Goal: Transaction & Acquisition: Obtain resource

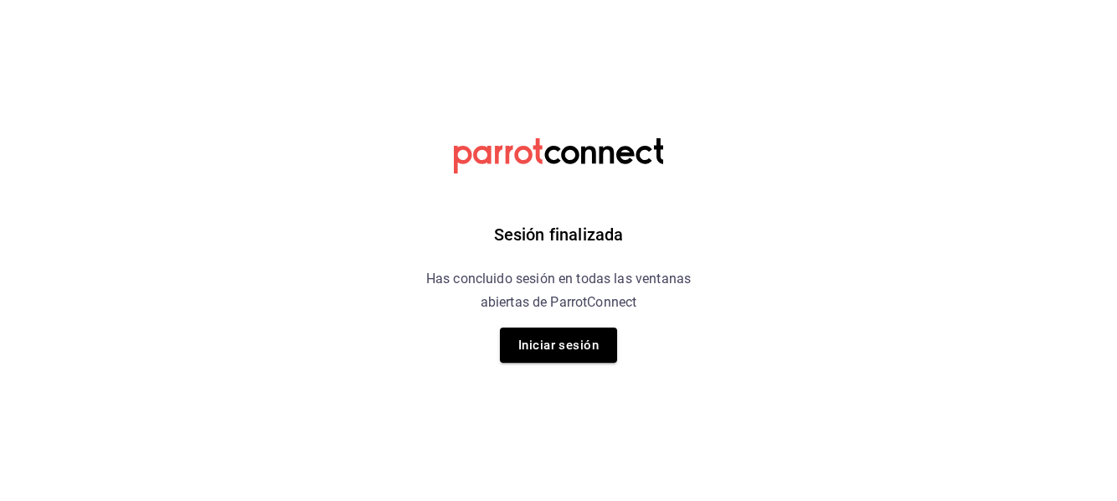
click at [545, 366] on div "Sesión finalizada Has concluido sesión en todas las ventanas abiertas de Parrot…" at bounding box center [558, 250] width 423 height 501
click at [553, 355] on button "Iniciar sesión" at bounding box center [558, 344] width 117 height 35
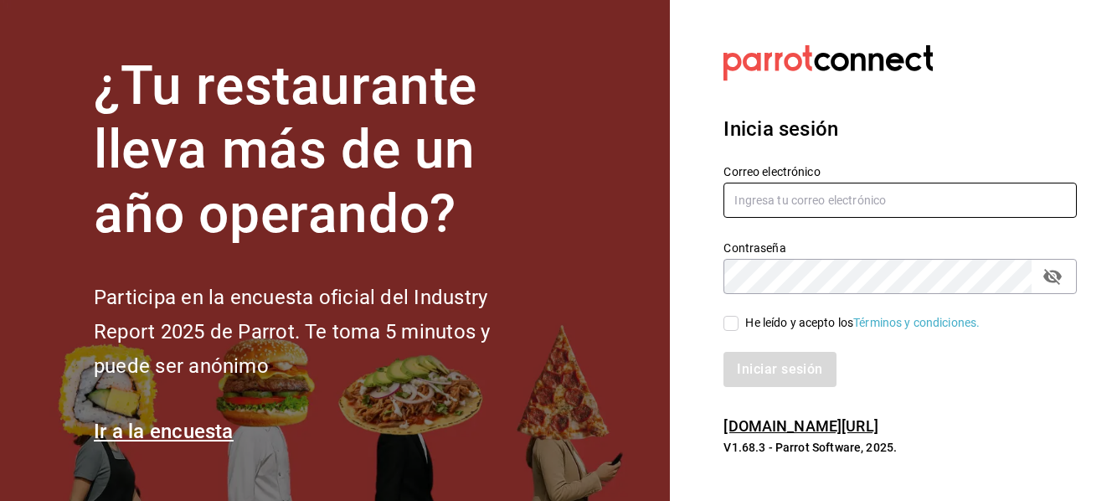
type input "[EMAIL_ADDRESS][DOMAIN_NAME]"
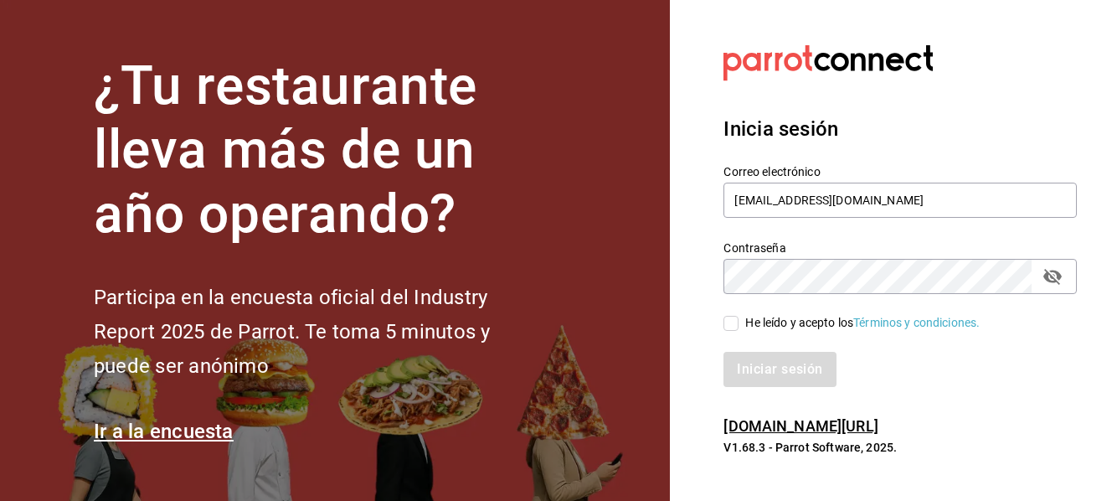
click at [733, 317] on input "He leído y acepto los Términos y condiciones." at bounding box center [730, 323] width 15 height 15
checkbox input "true"
click at [767, 343] on div "Iniciar sesión" at bounding box center [889, 359] width 373 height 55
click at [770, 360] on button "Iniciar sesión" at bounding box center [780, 369] width 114 height 35
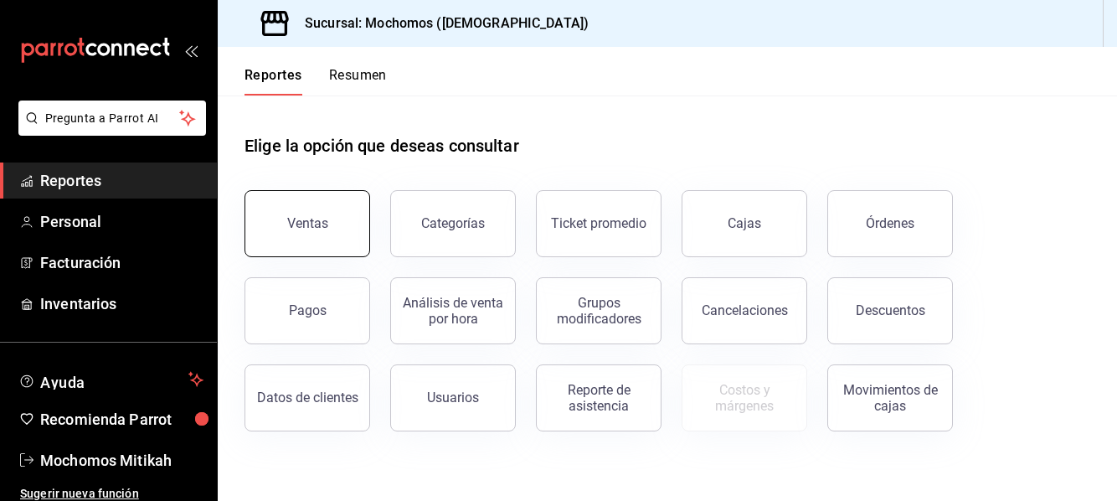
click at [275, 229] on button "Ventas" at bounding box center [307, 223] width 126 height 67
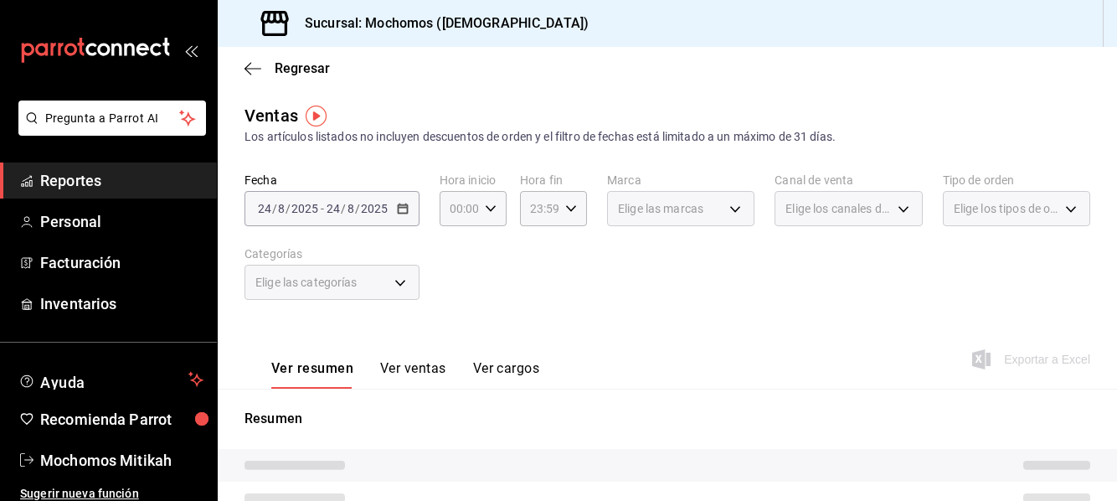
click at [411, 205] on div "2025-08-24 24 / 8 / 2025 - 2025-08-24 24 / 8 / 2025" at bounding box center [331, 208] width 175 height 35
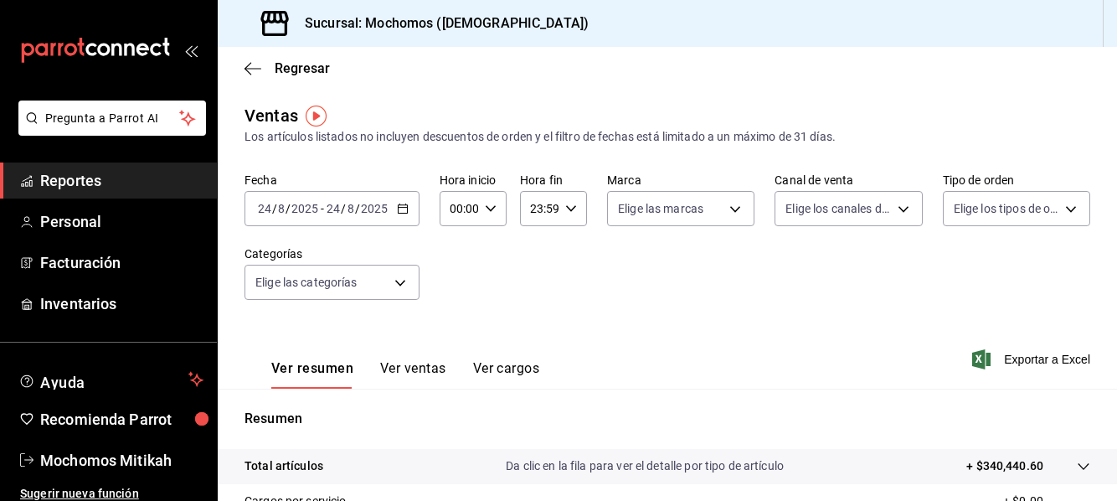
click at [402, 211] on icon "button" at bounding box center [403, 209] width 12 height 12
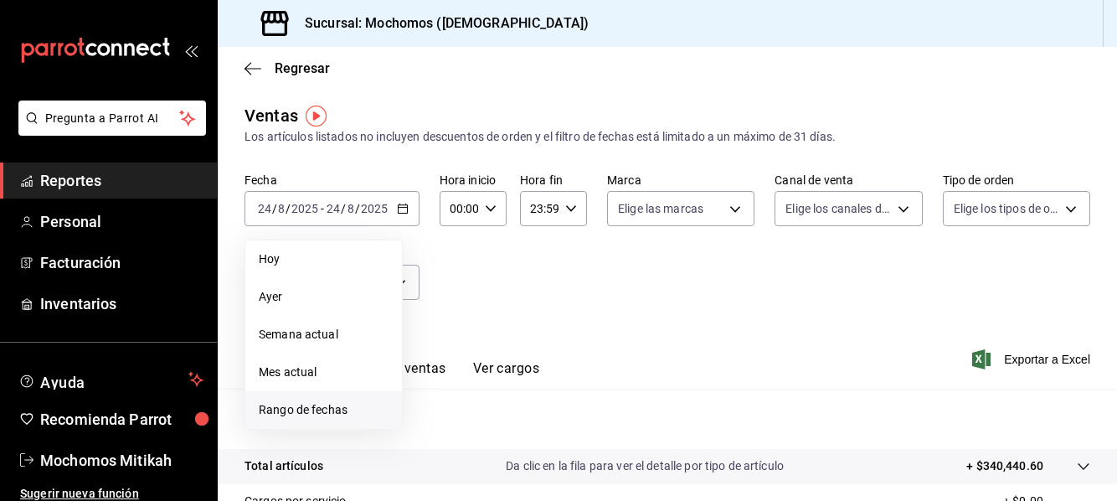
click at [344, 405] on span "Rango de fechas" at bounding box center [324, 410] width 130 height 18
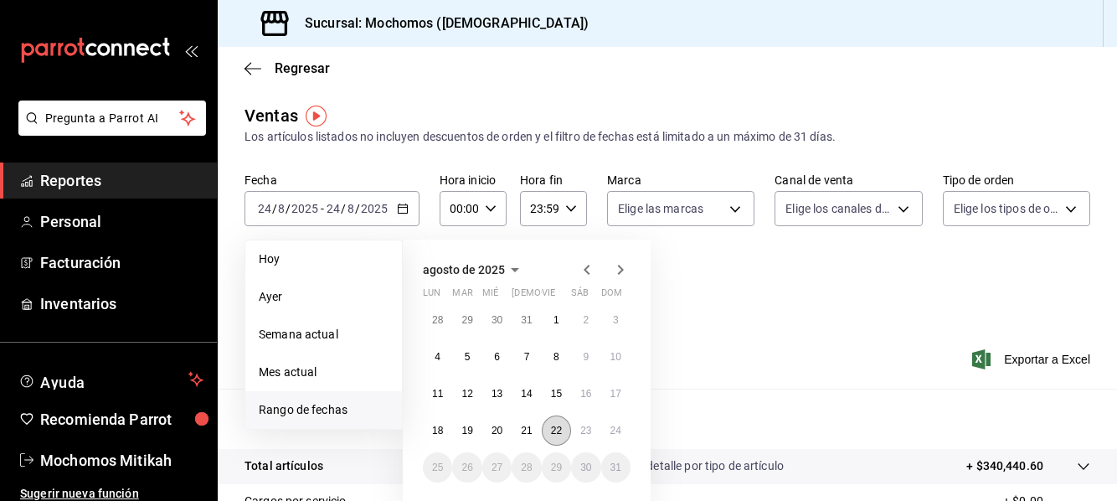
click at [558, 430] on abbr "22" at bounding box center [556, 431] width 11 height 12
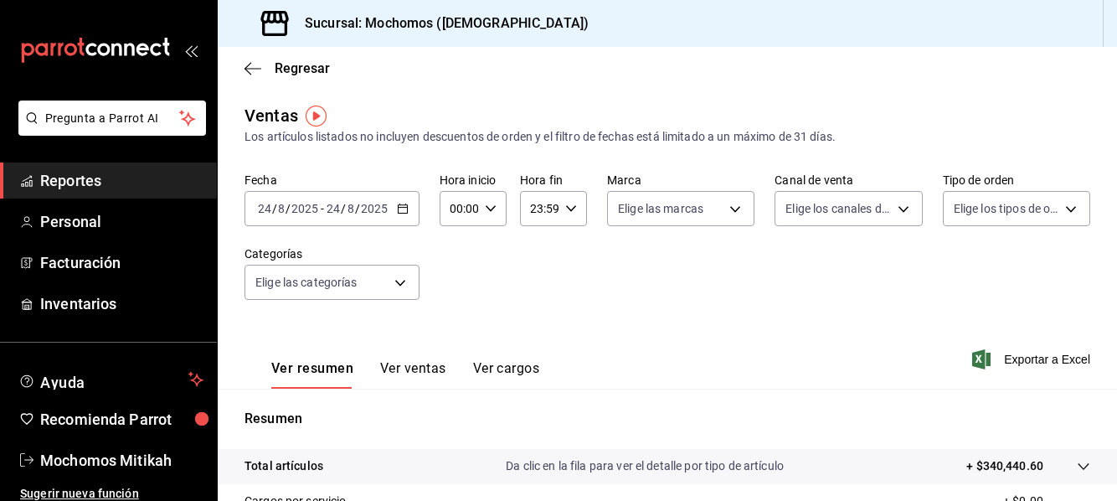
click at [400, 205] on \(Stroke\) "button" at bounding box center [403, 208] width 10 height 9
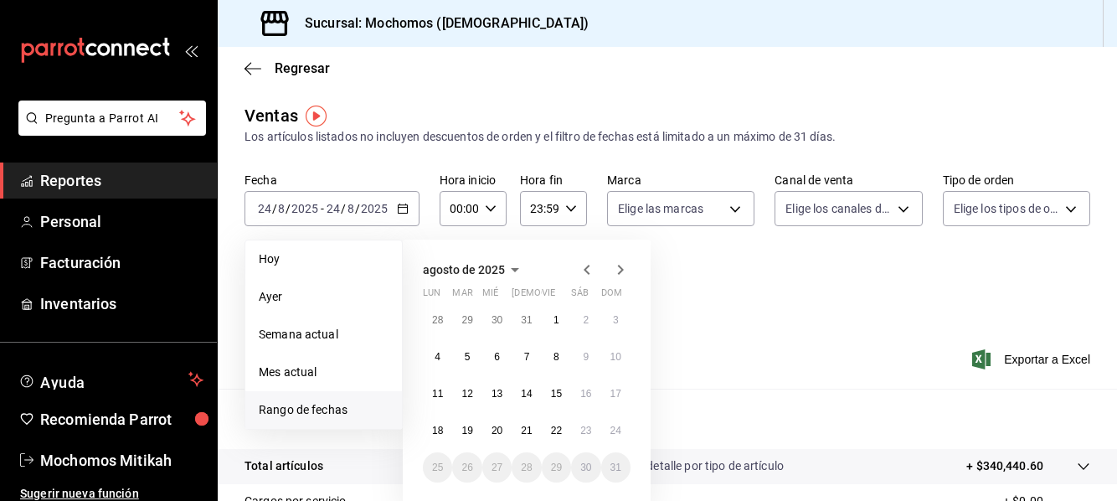
click at [338, 412] on span "Rango de fechas" at bounding box center [324, 410] width 130 height 18
click at [565, 425] on button "22" at bounding box center [556, 430] width 29 height 30
click at [585, 437] on button "23" at bounding box center [585, 430] width 29 height 30
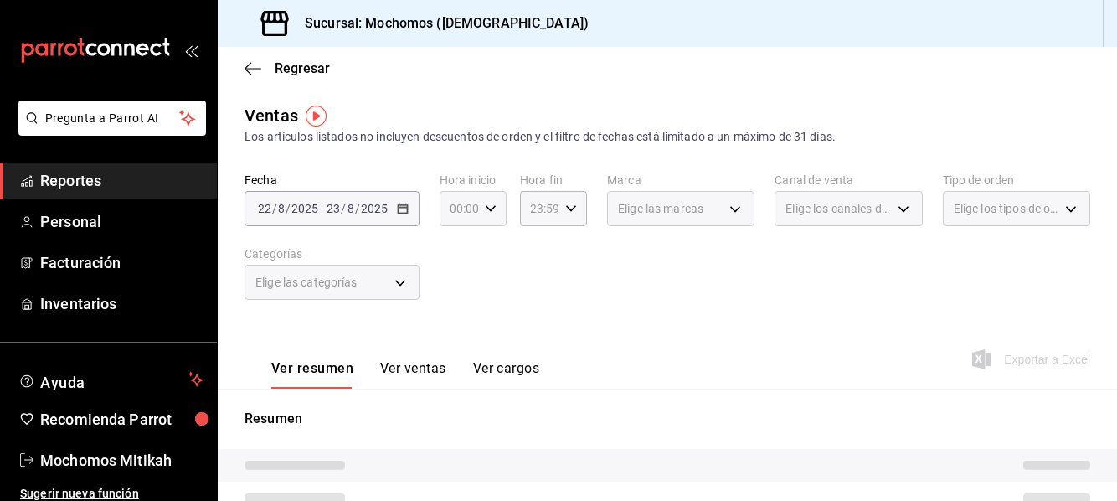
click at [485, 207] on icon "button" at bounding box center [491, 209] width 12 height 12
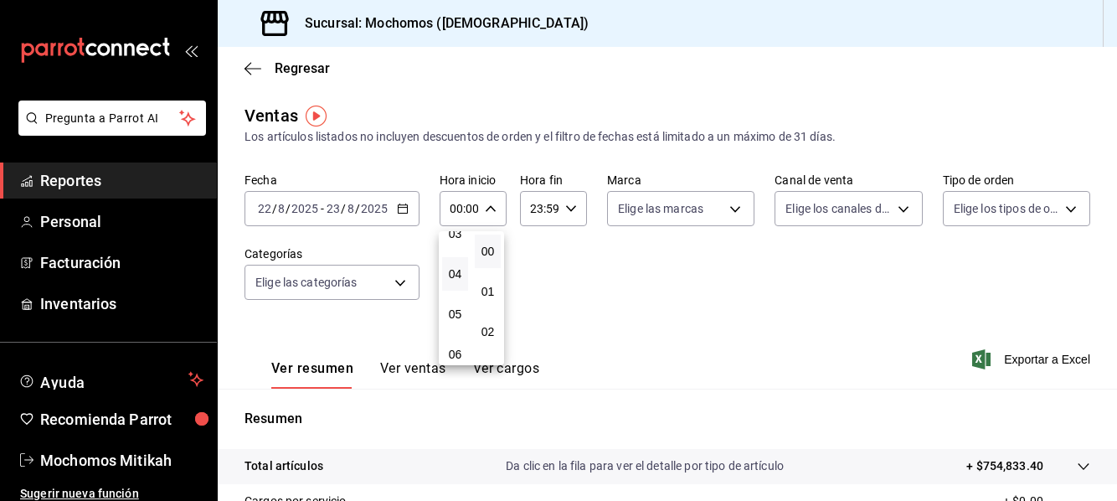
scroll to position [167, 0]
drag, startPoint x: 455, startPoint y: 281, endPoint x: 564, endPoint y: 198, distance: 136.8
click at [455, 280] on span "05" at bounding box center [455, 284] width 6 height 13
type input "05:00"
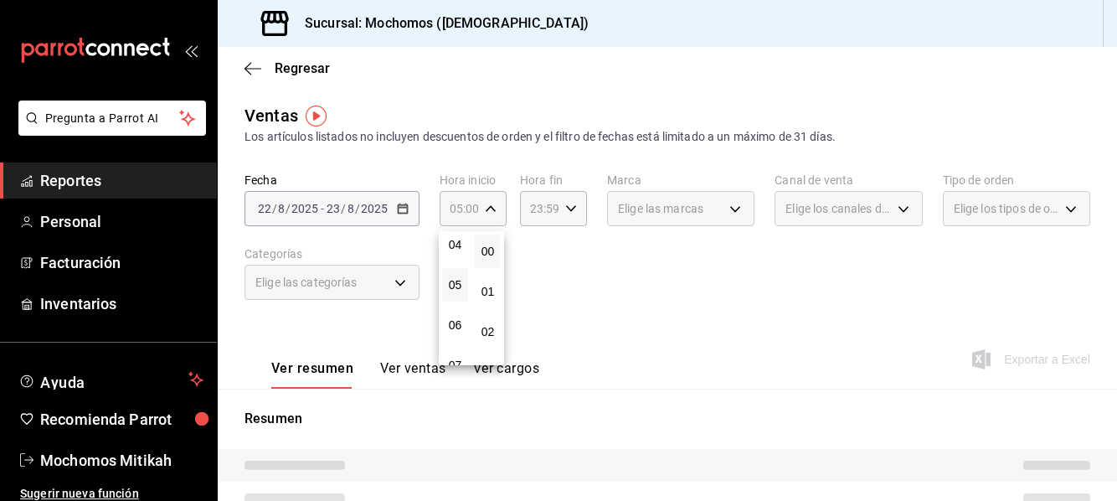
click at [565, 213] on div at bounding box center [558, 250] width 1117 height 501
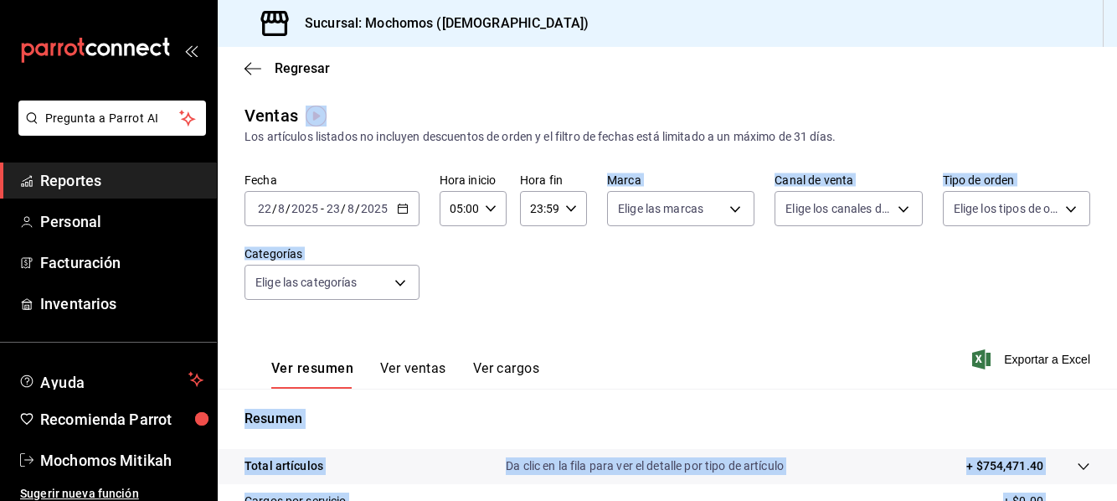
click at [565, 212] on icon "button" at bounding box center [571, 209] width 12 height 12
click at [537, 286] on span "05" at bounding box center [534, 284] width 6 height 13
click at [569, 247] on span "00" at bounding box center [567, 250] width 6 height 13
type input "05:00"
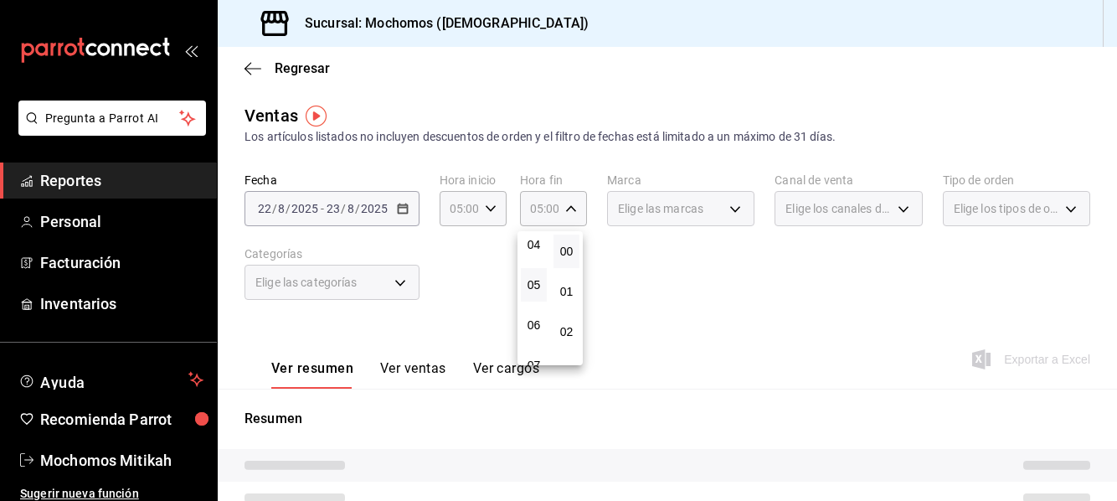
click at [617, 268] on div at bounding box center [558, 250] width 1117 height 501
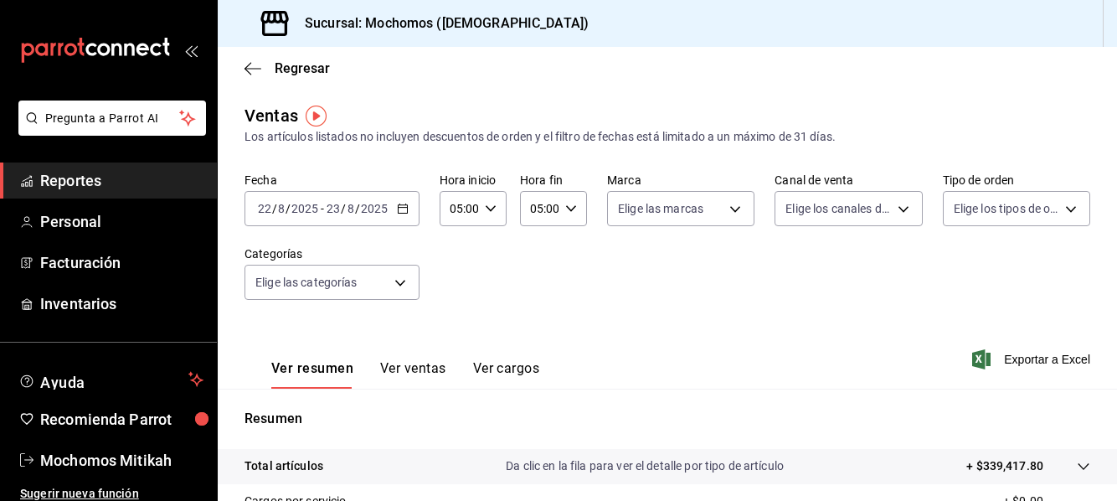
click at [723, 335] on div "Ver resumen Ver ventas Ver cargos Exportar a Excel" at bounding box center [667, 354] width 899 height 69
click at [1049, 361] on span "Exportar a Excel" at bounding box center [1032, 359] width 115 height 20
click at [405, 211] on icon "button" at bounding box center [403, 209] width 12 height 12
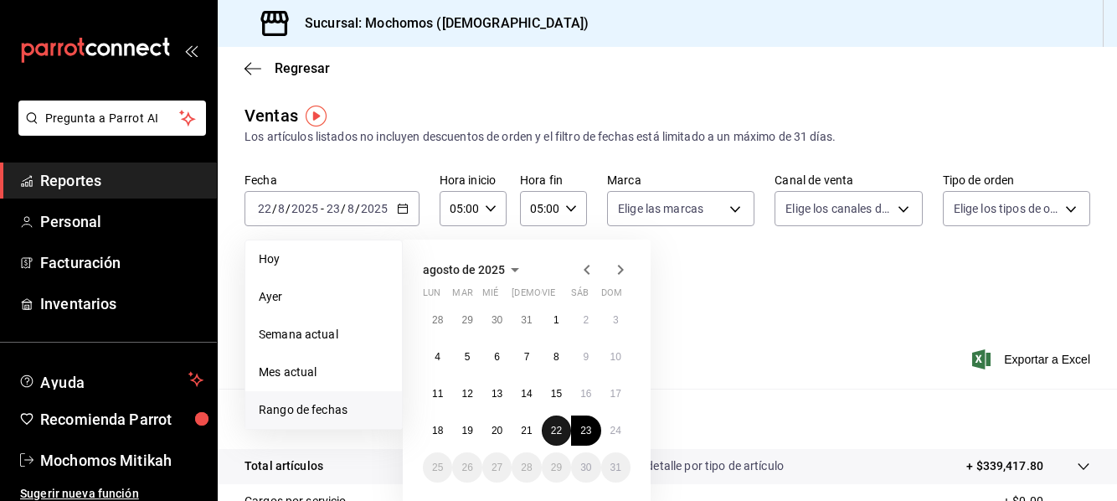
click at [564, 431] on button "22" at bounding box center [556, 430] width 29 height 30
click at [586, 433] on abbr "23" at bounding box center [585, 431] width 11 height 12
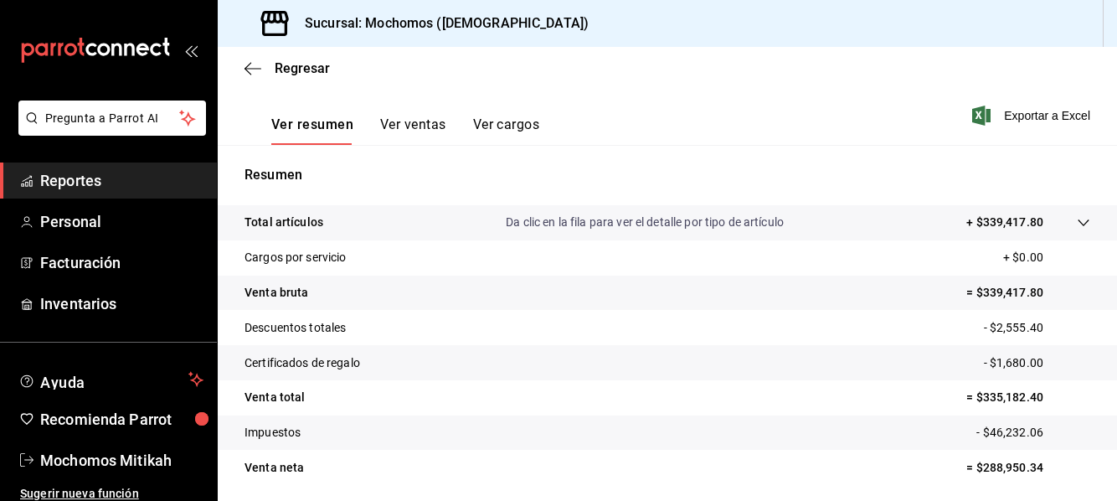
scroll to position [251, 0]
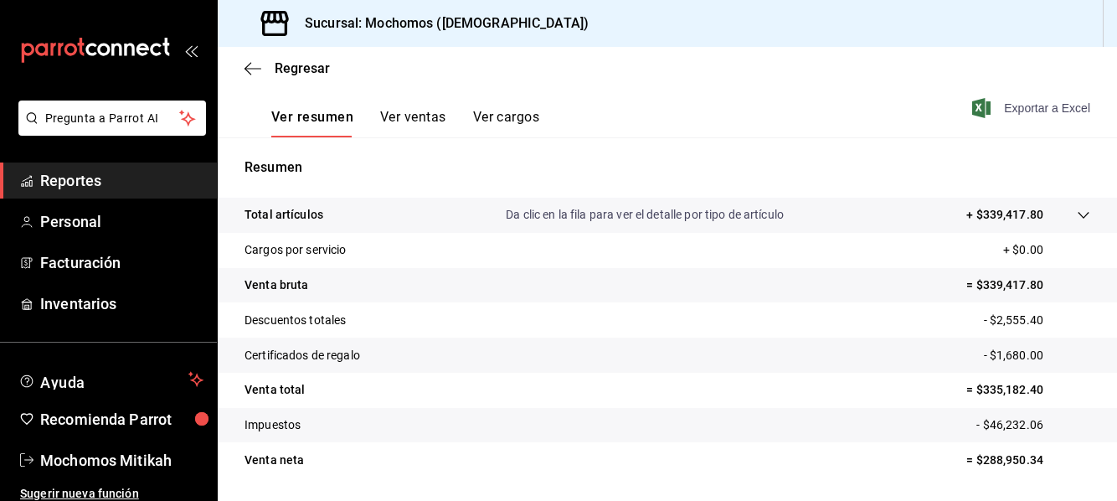
click at [1011, 112] on span "Exportar a Excel" at bounding box center [1032, 108] width 115 height 20
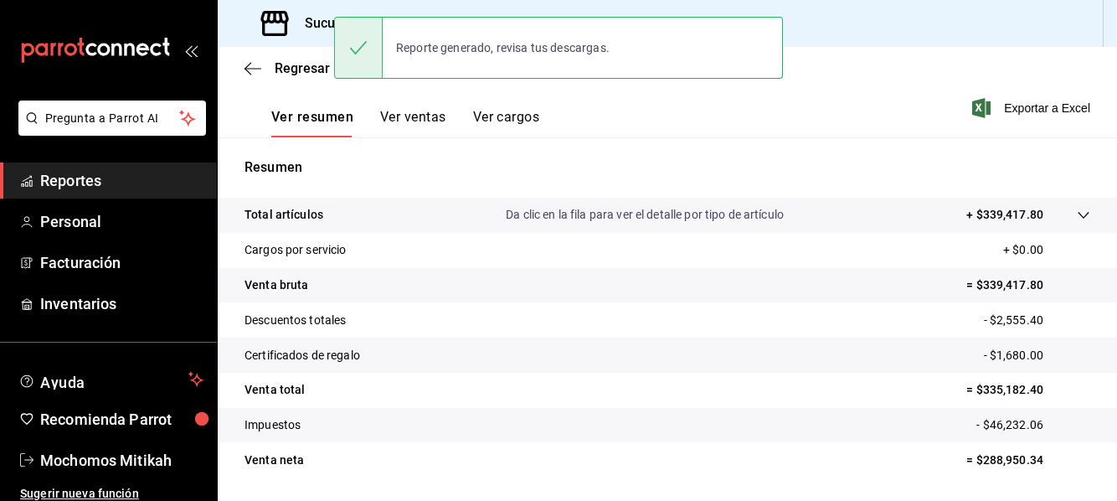
drag, startPoint x: 1078, startPoint y: 64, endPoint x: 1022, endPoint y: 39, distance: 61.5
click at [1078, 64] on div "Regresar" at bounding box center [667, 68] width 899 height 43
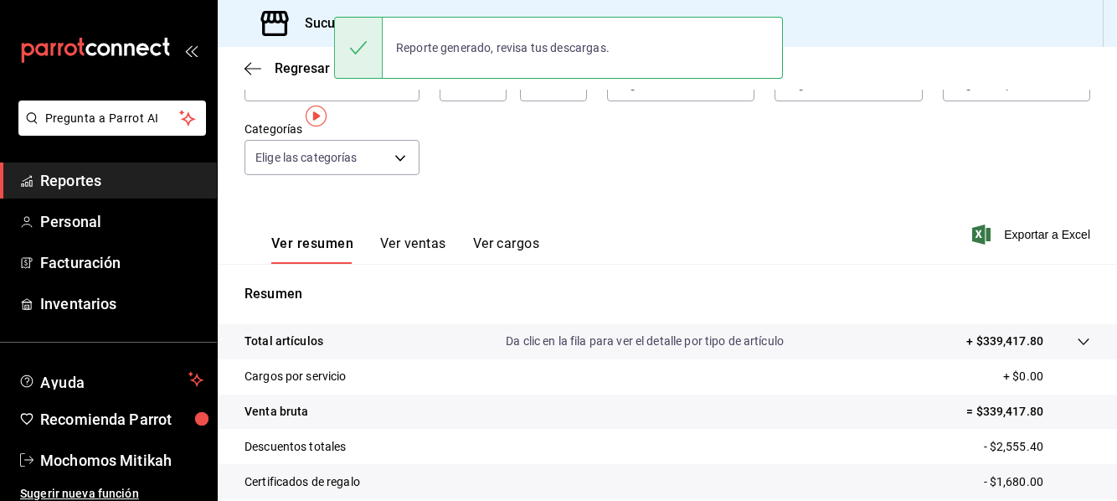
scroll to position [0, 0]
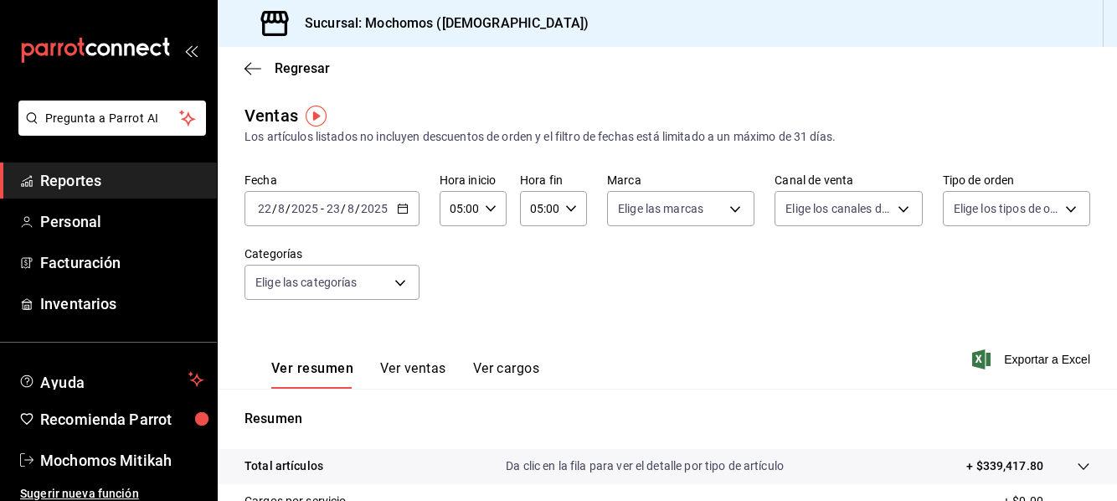
click at [400, 210] on icon "button" at bounding box center [403, 209] width 12 height 12
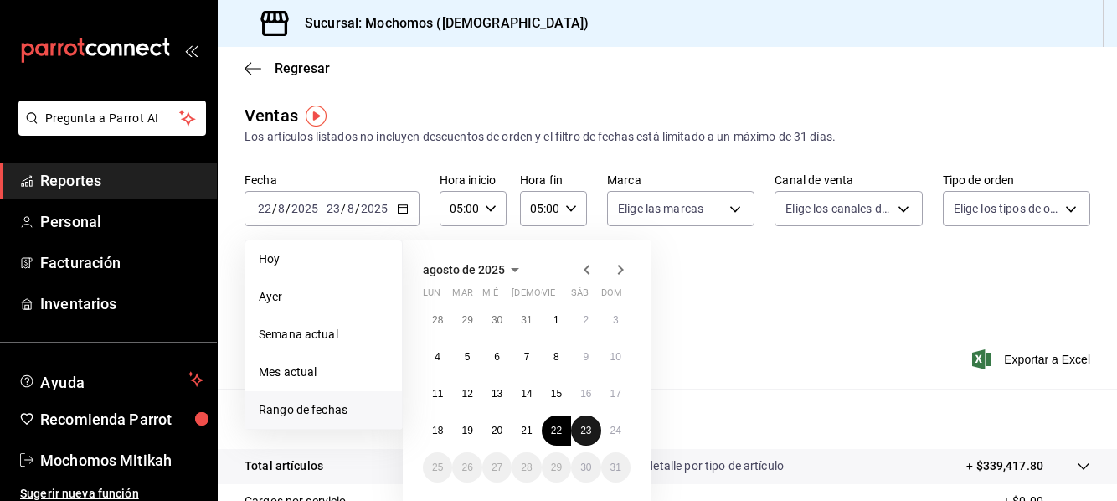
click at [583, 434] on abbr "23" at bounding box center [585, 431] width 11 height 12
click at [612, 435] on abbr "24" at bounding box center [615, 431] width 11 height 12
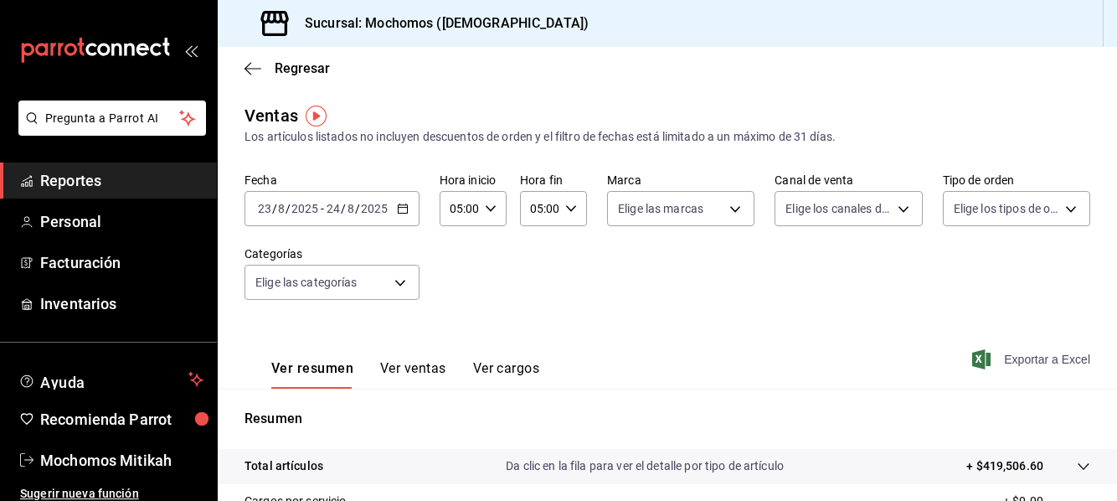
click at [1008, 360] on span "Exportar a Excel" at bounding box center [1032, 359] width 115 height 20
